Goal: Task Accomplishment & Management: Manage account settings

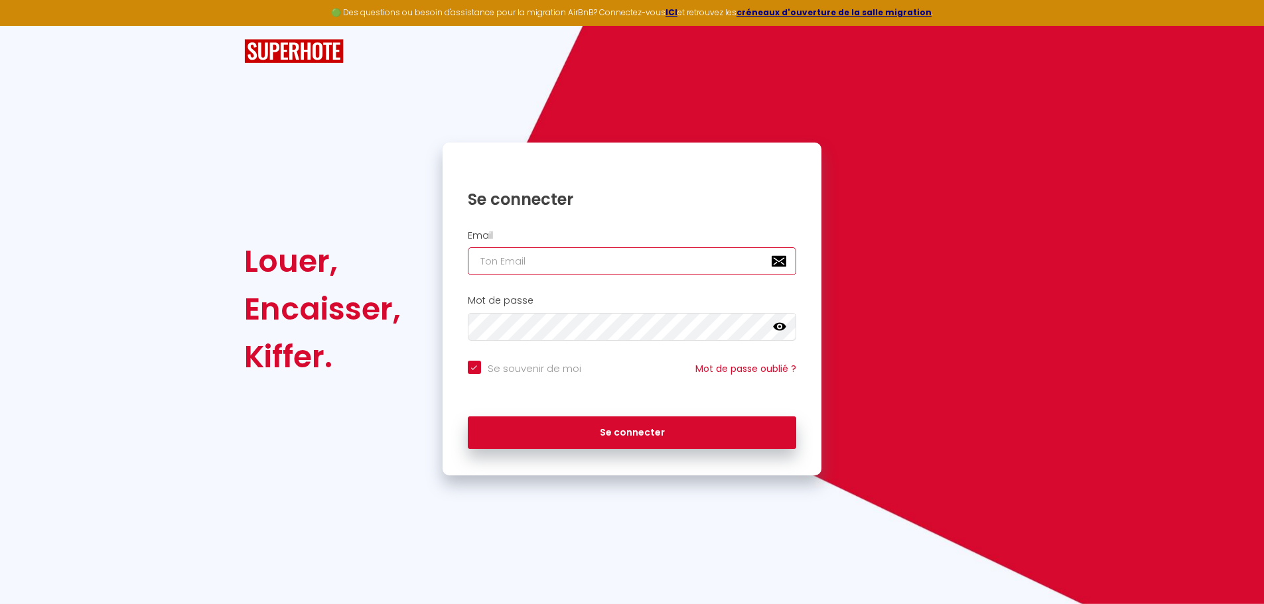
type input "[EMAIL_ADDRESS][DOMAIN_NAME]"
click at [657, 261] on input "[EMAIL_ADDRESS][DOMAIN_NAME]" at bounding box center [632, 261] width 329 height 28
click at [774, 323] on icon at bounding box center [779, 326] width 13 height 13
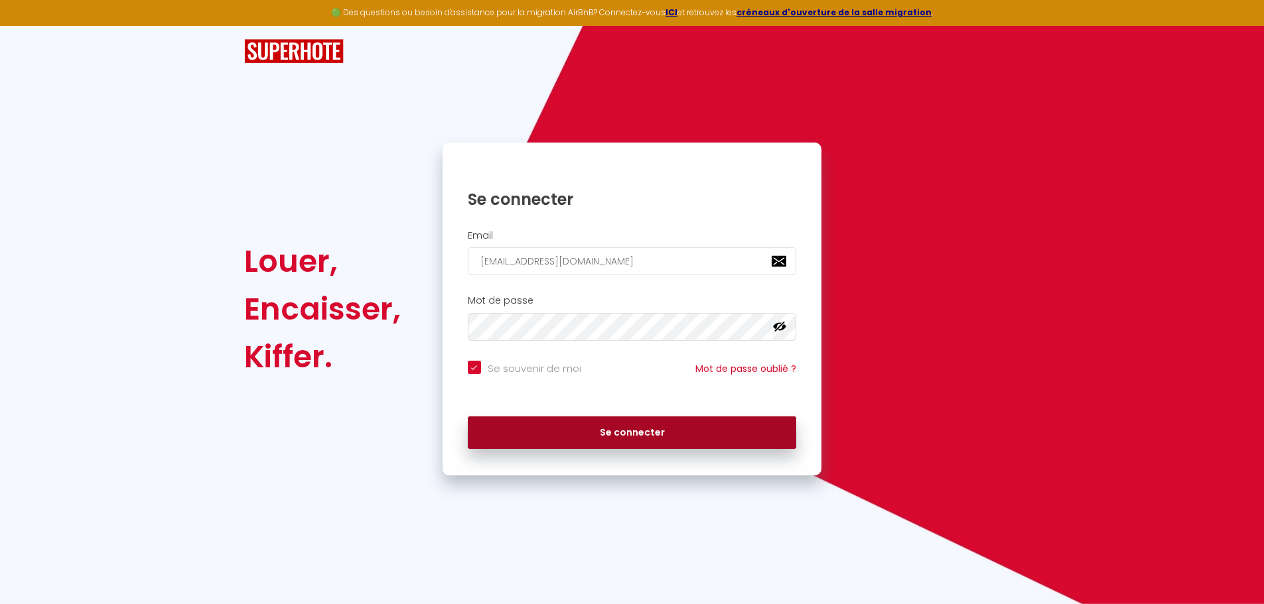
click at [657, 445] on button "Se connecter" at bounding box center [632, 433] width 329 height 33
checkbox input "true"
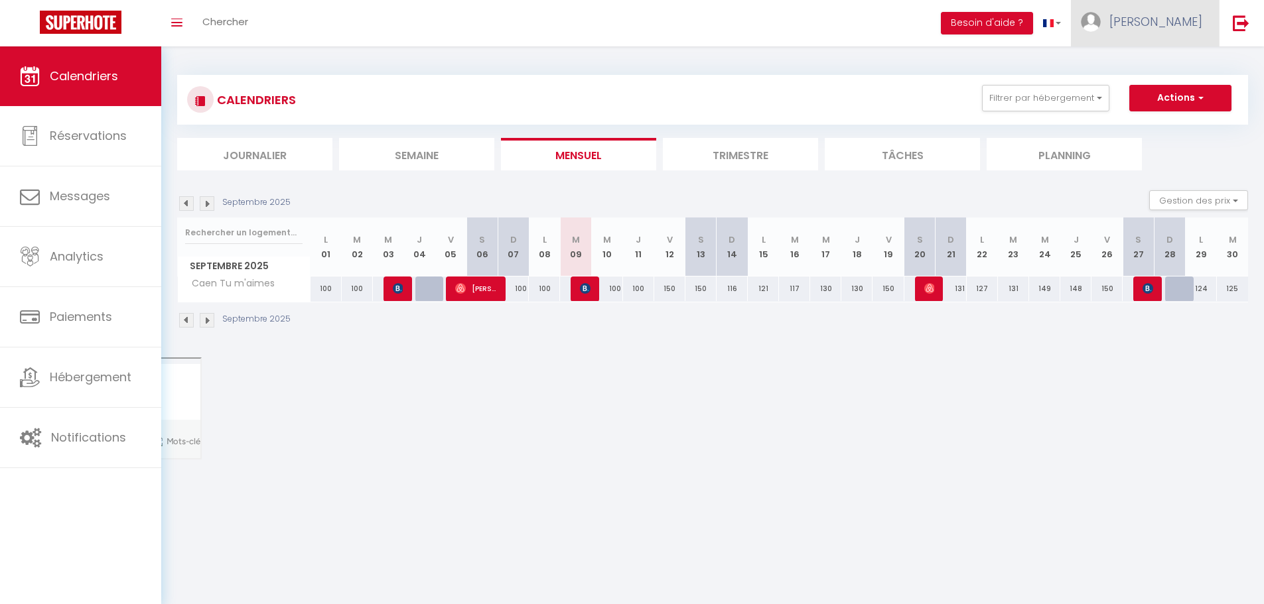
click at [1173, 36] on link "[PERSON_NAME]" at bounding box center [1145, 23] width 148 height 46
click at [1164, 74] on link "Paramètres" at bounding box center [1166, 66] width 98 height 23
select select "fr"
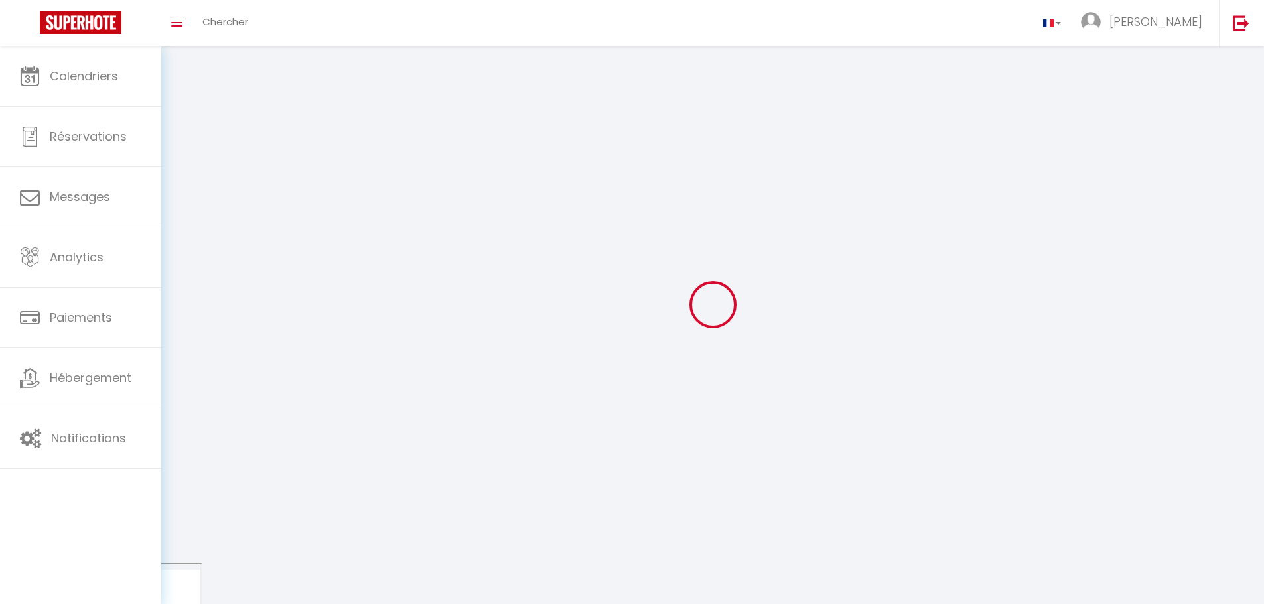
type input "[PERSON_NAME]"
type input "Lemaitre"
select select
select select "28"
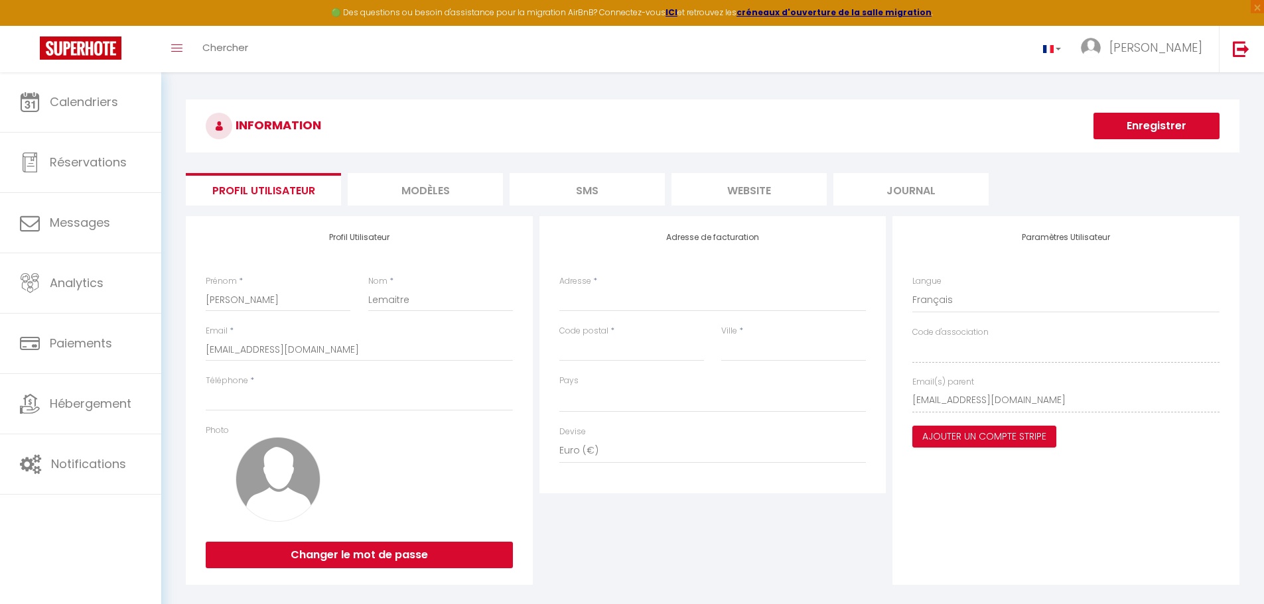
click at [429, 182] on li "MODÈLES" at bounding box center [425, 189] width 155 height 33
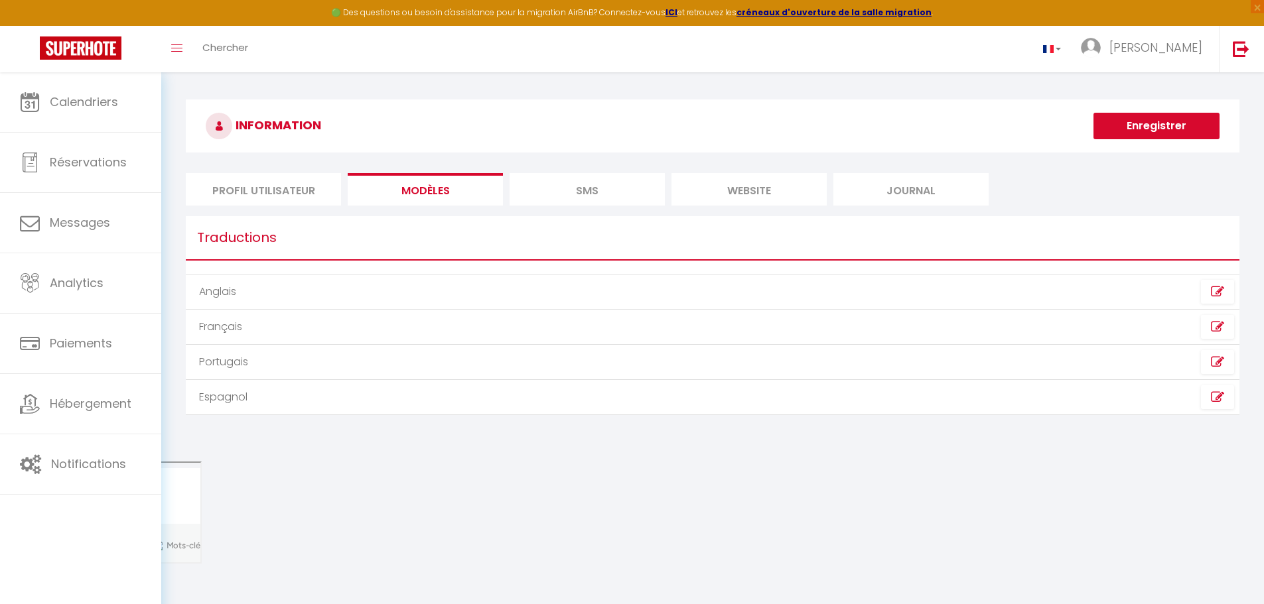
click at [550, 163] on div "INFORMATION Enregistrer Profil Utilisateur MODÈLES SMS website Journal Profil U…" at bounding box center [713, 264] width 1054 height 329
click at [344, 183] on ul "Profil Utilisateur MODÈLES SMS website Journal" at bounding box center [713, 189] width 1054 height 33
click at [285, 183] on li "Profil Utilisateur" at bounding box center [263, 189] width 155 height 33
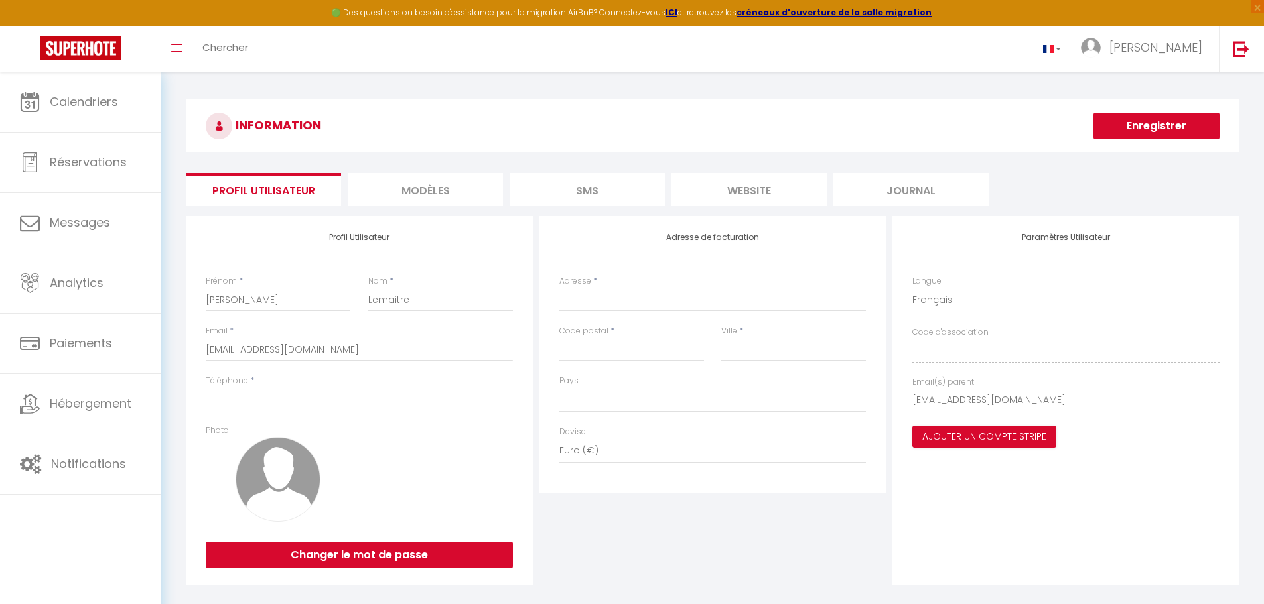
click at [425, 148] on h3 "INFORMATION" at bounding box center [713, 126] width 1054 height 53
click at [423, 169] on div "INFORMATION Enregistrer Profil Utilisateur MODÈLES SMS website Journal Profil U…" at bounding box center [713, 345] width 1054 height 490
click at [419, 173] on li "MODÈLES" at bounding box center [425, 189] width 155 height 33
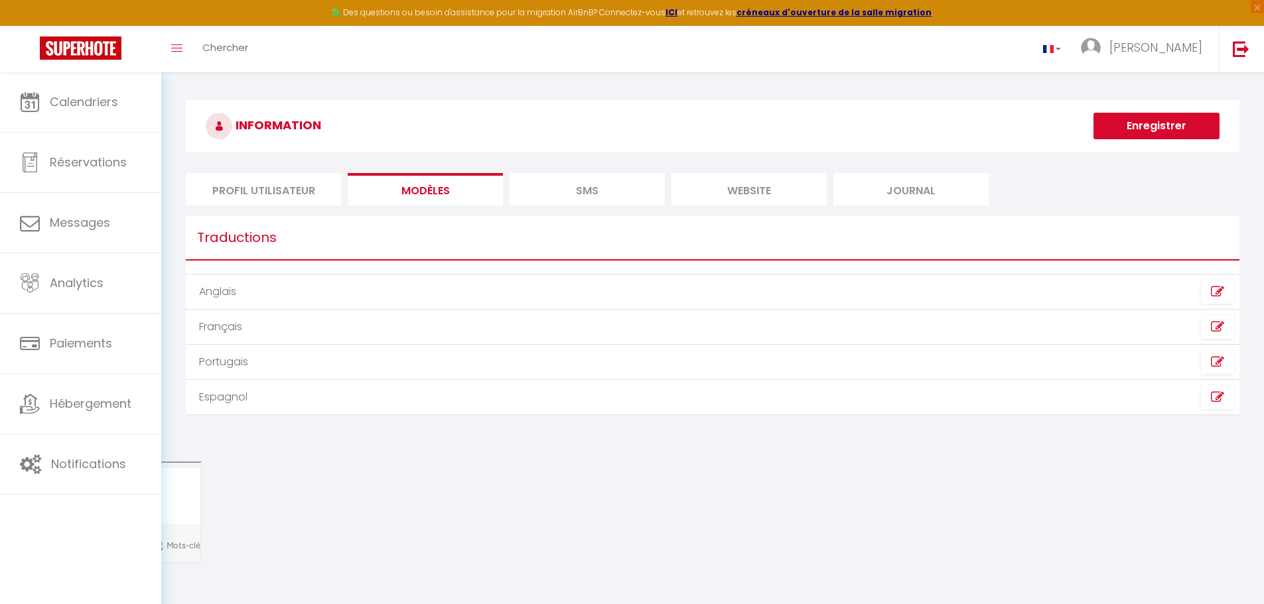
click at [586, 185] on li "SMS" at bounding box center [587, 189] width 155 height 33
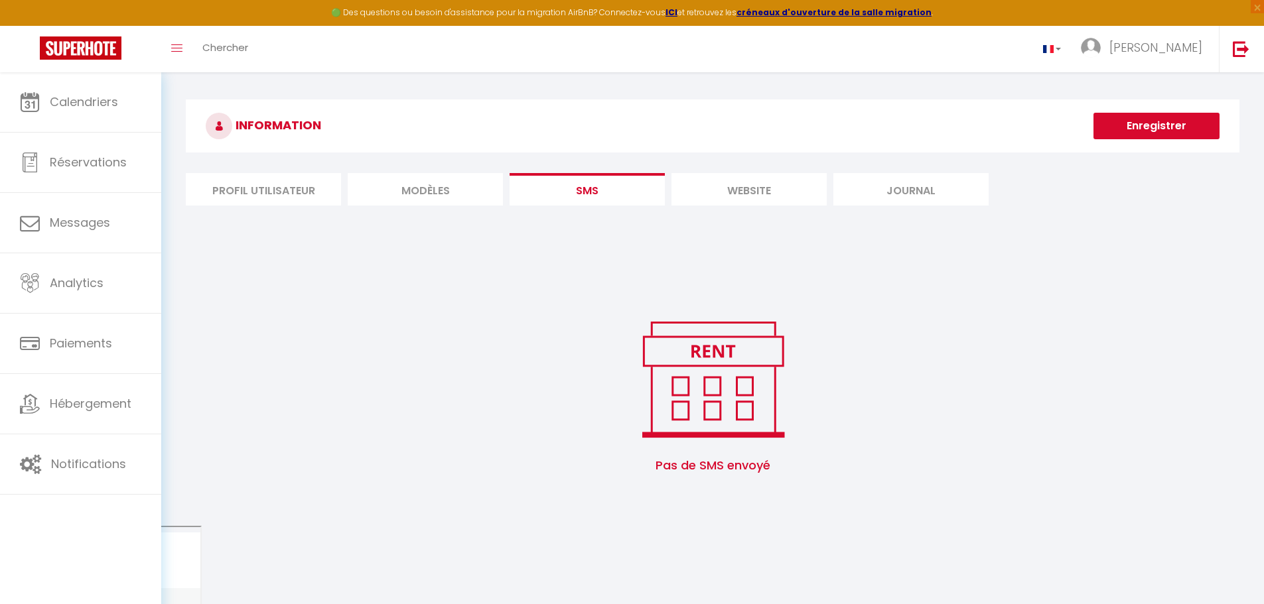
click at [724, 175] on li "website" at bounding box center [748, 189] width 155 height 33
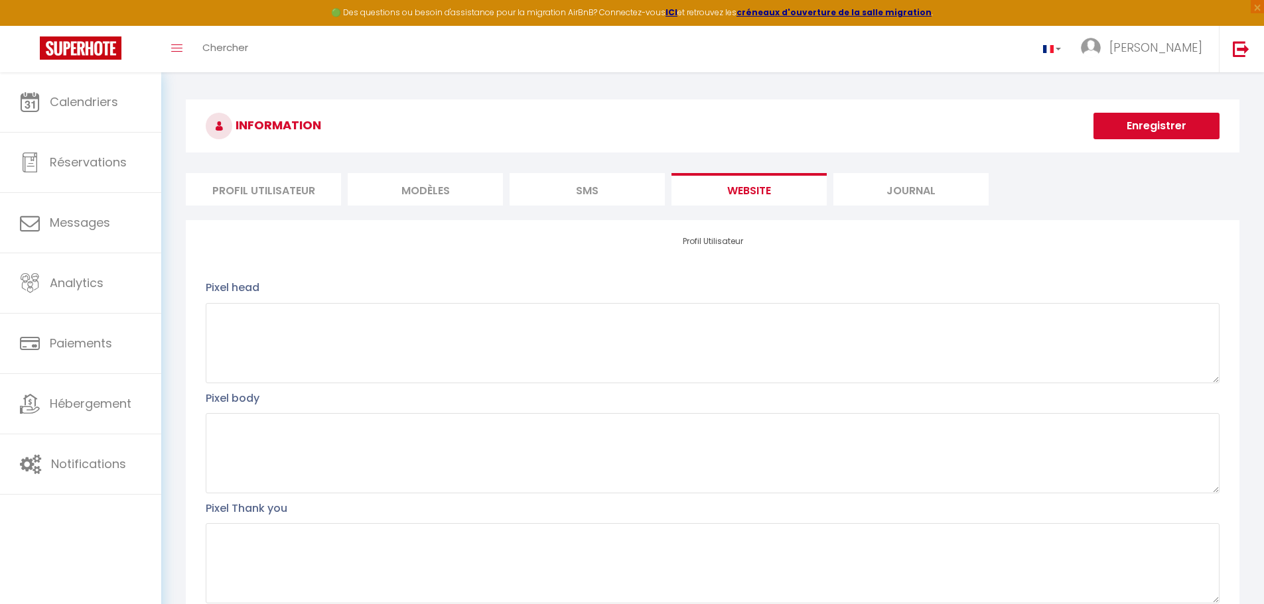
click at [989, 175] on ul "Profil Utilisateur MODÈLES SMS website Journal" at bounding box center [713, 189] width 1054 height 33
click at [945, 180] on li "Journal" at bounding box center [910, 189] width 155 height 33
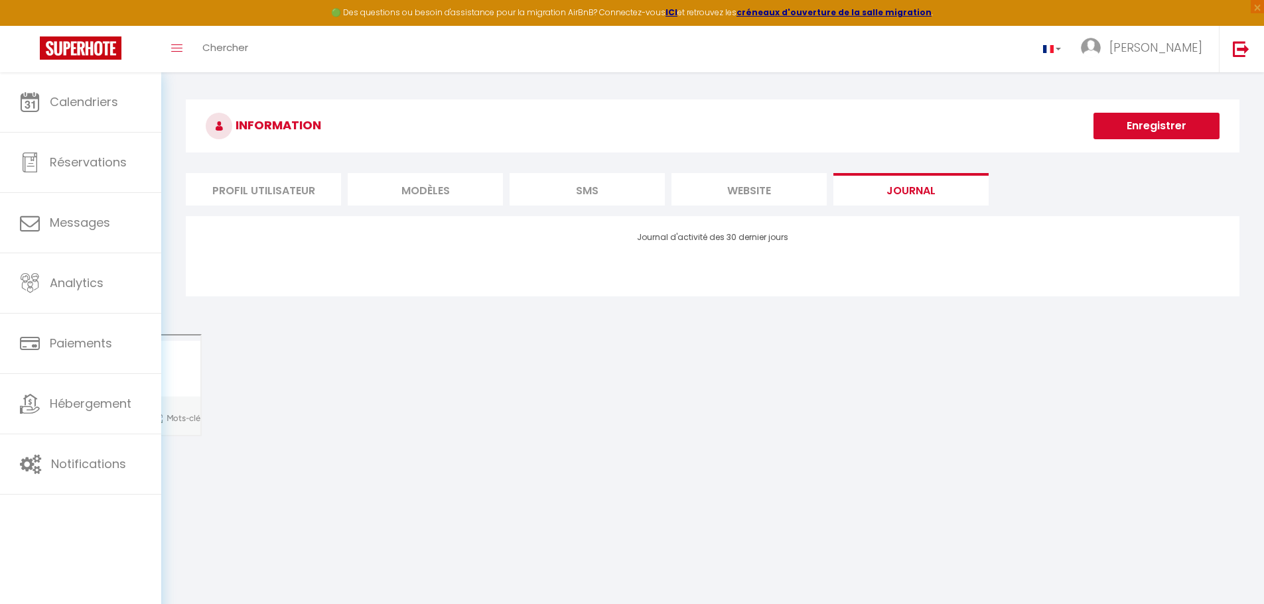
click at [258, 194] on li "Profil Utilisateur" at bounding box center [263, 189] width 155 height 33
select select
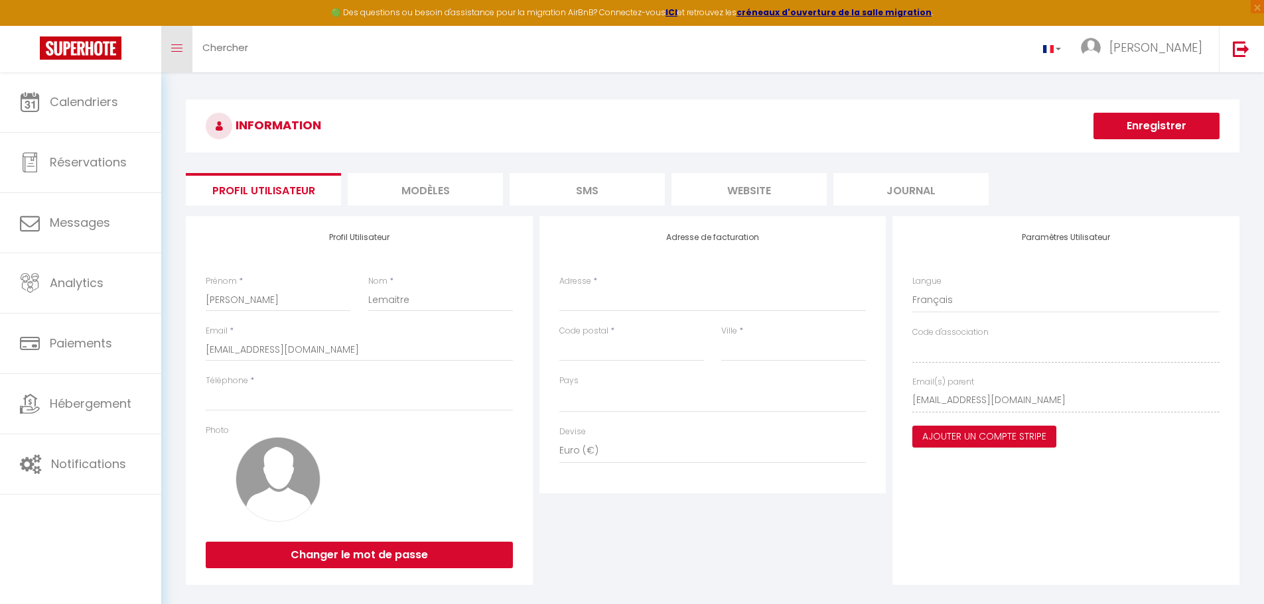
click at [174, 38] on link "Toggle menubar" at bounding box center [176, 49] width 31 height 46
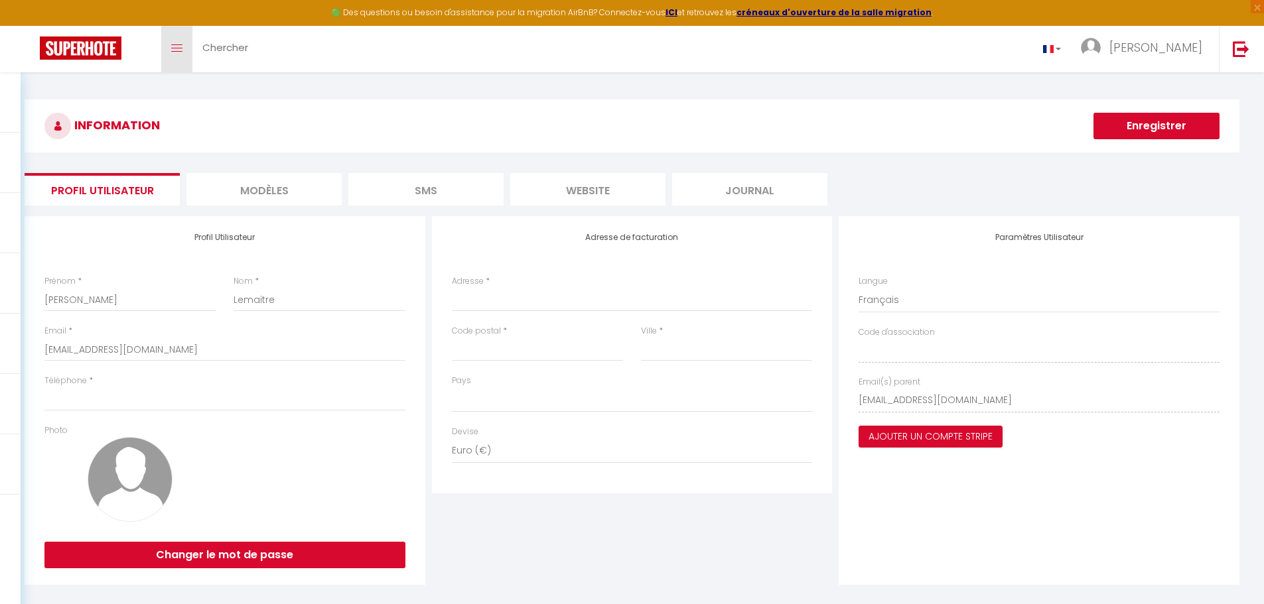
click at [174, 38] on link "Toggle menubar" at bounding box center [176, 49] width 31 height 46
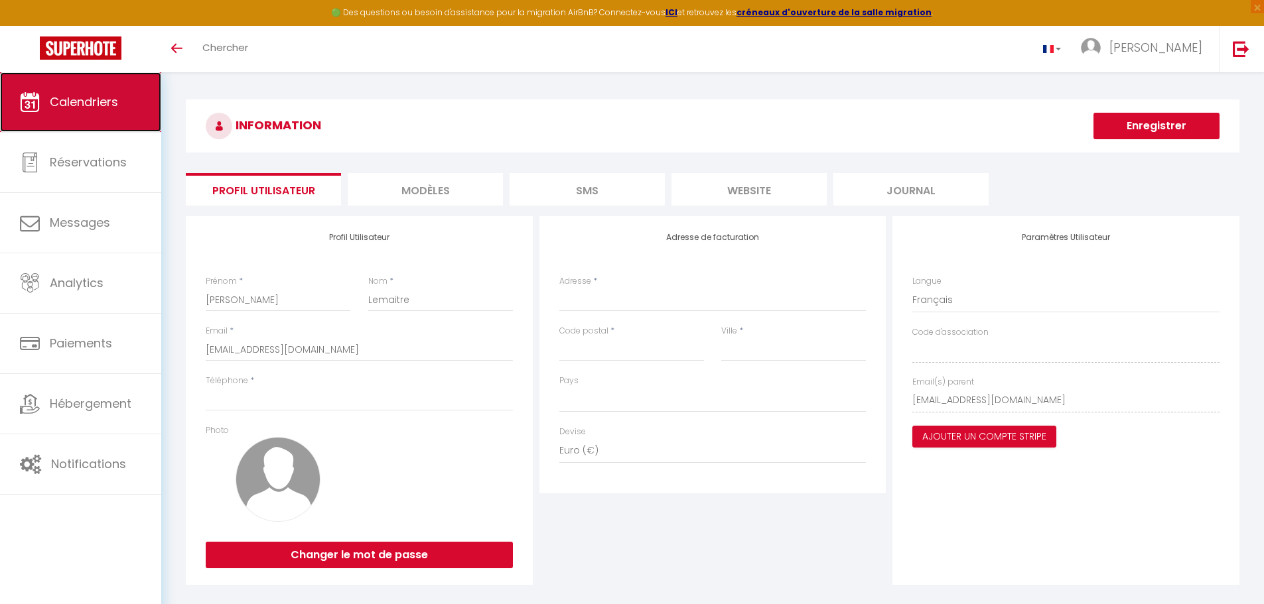
click at [91, 102] on span "Calendriers" at bounding box center [84, 102] width 68 height 17
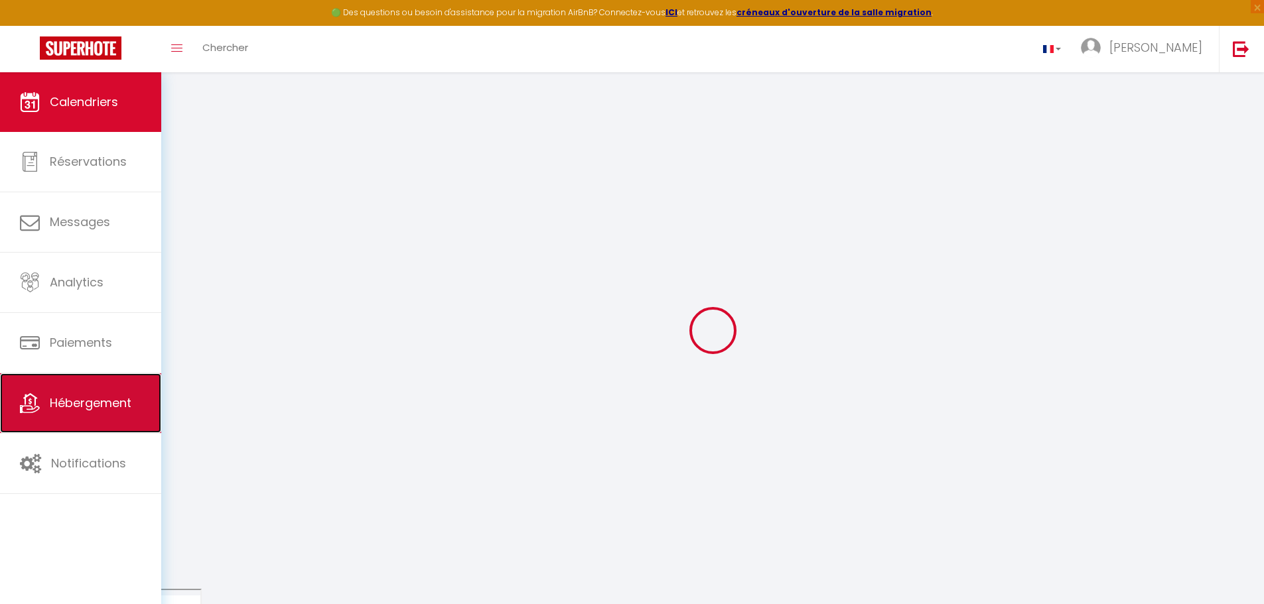
click at [112, 406] on span "Hébergement" at bounding box center [91, 403] width 82 height 17
